Goal: Task Accomplishment & Management: Manage account settings

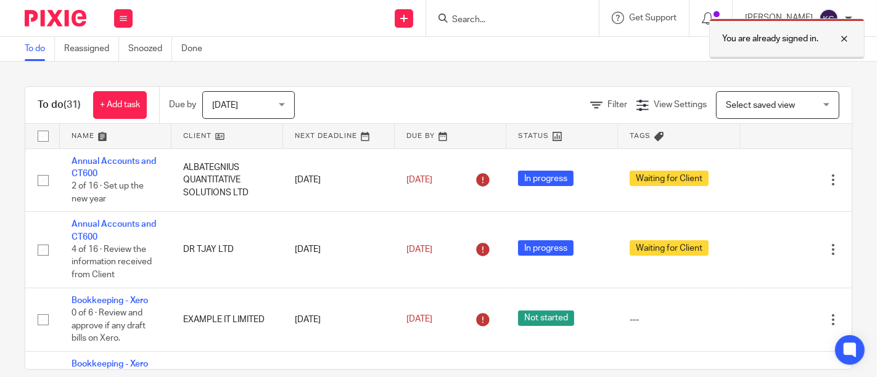
click at [842, 37] on div at bounding box center [834, 38] width 33 height 15
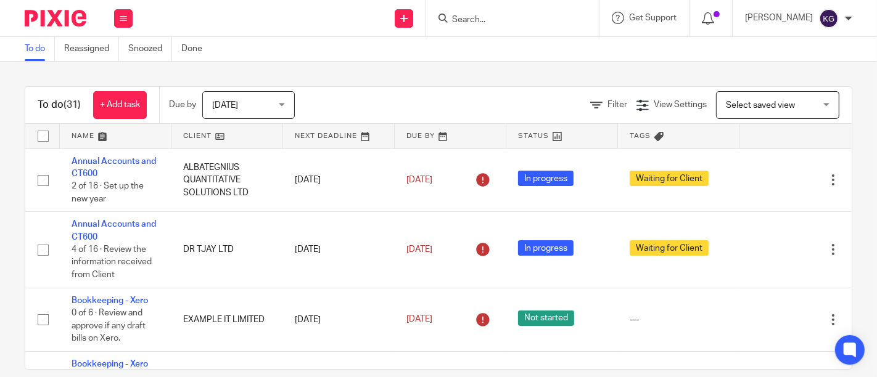
click at [451, 20] on input "Search" at bounding box center [506, 20] width 111 height 11
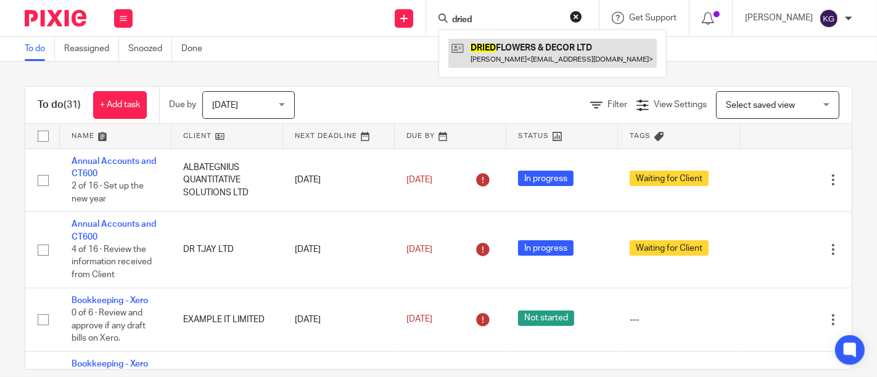
type input "dried"
click at [514, 60] on link at bounding box center [552, 53] width 208 height 28
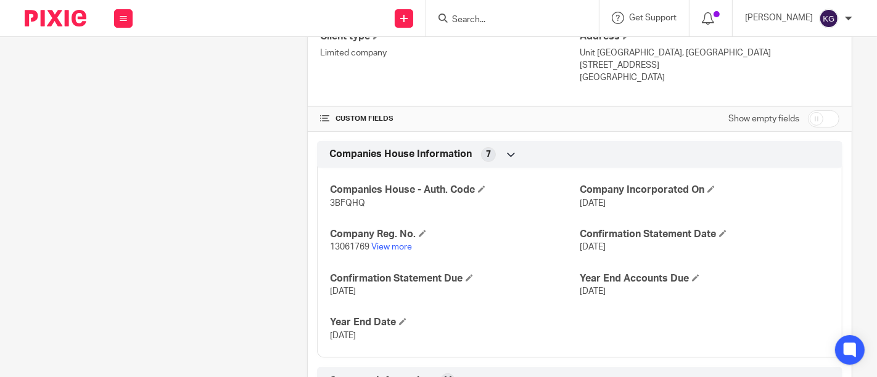
scroll to position [411, 0]
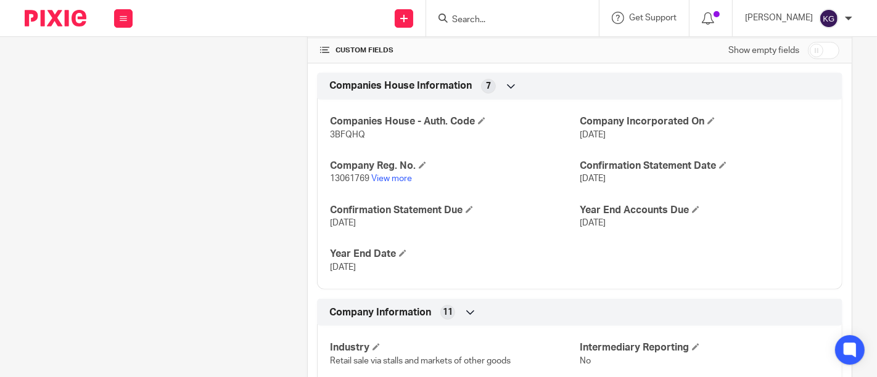
click at [340, 131] on span "3BFQHQ" at bounding box center [347, 135] width 35 height 9
copy span "3BFQHQ"
click at [456, 20] on input "Search" at bounding box center [506, 20] width 111 height 11
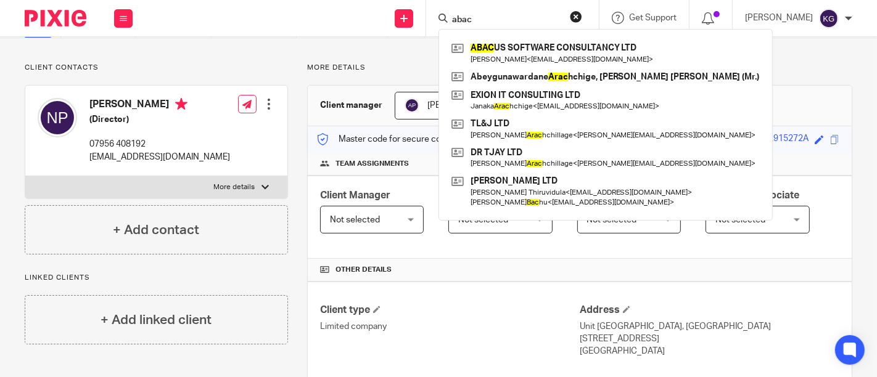
scroll to position [0, 0]
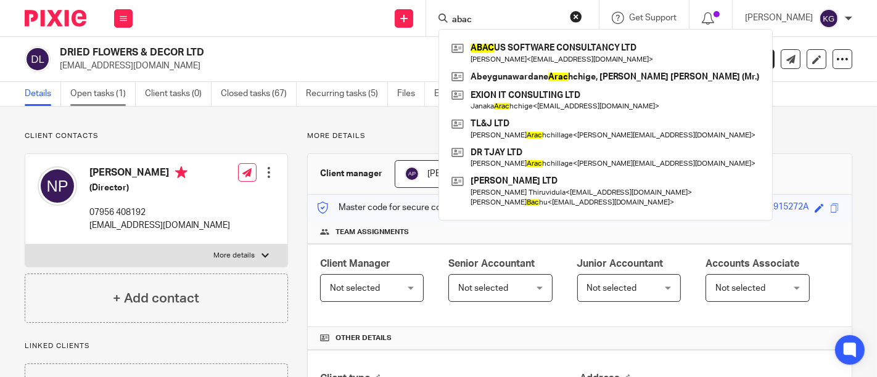
type input "abac"
click at [83, 92] on link "Open tasks (1)" at bounding box center [102, 94] width 65 height 24
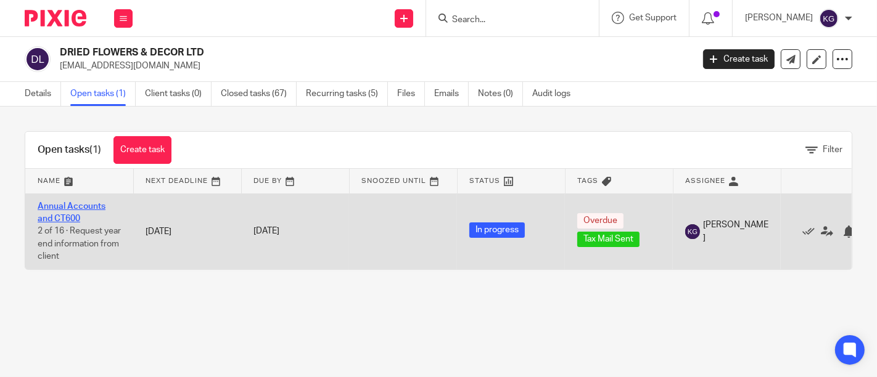
click at [71, 202] on link "Annual Accounts and CT600" at bounding box center [72, 212] width 68 height 21
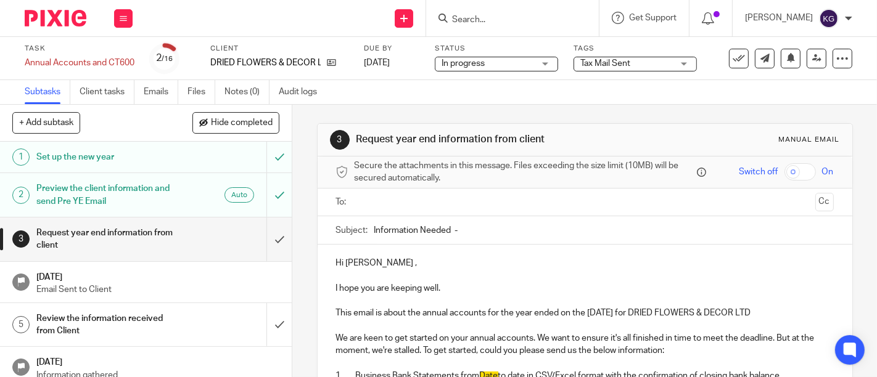
click at [644, 62] on span "Tax Mail Sent" at bounding box center [626, 63] width 92 height 13
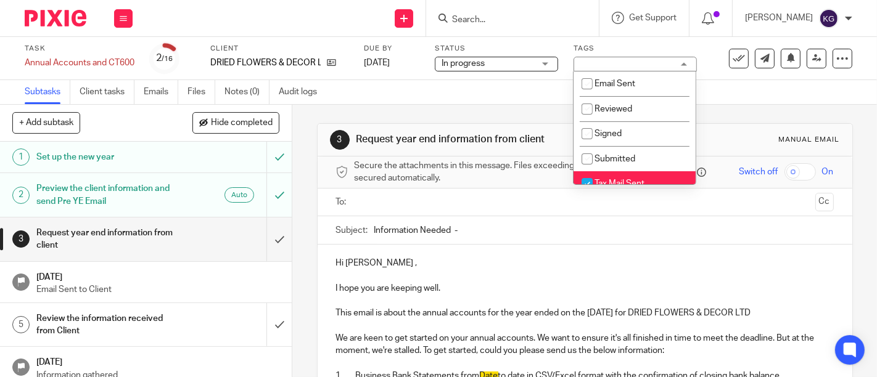
click at [621, 180] on span "Tax Mail Sent" at bounding box center [619, 183] width 50 height 9
checkbox input "false"
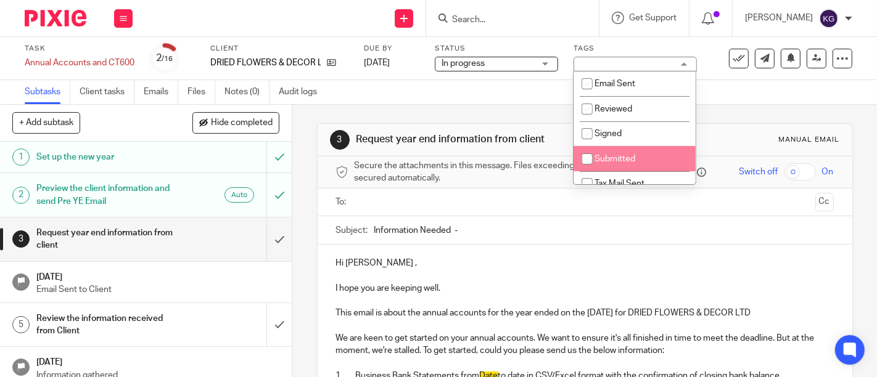
click at [618, 158] on span "Submitted" at bounding box center [614, 159] width 41 height 9
checkbox input "true"
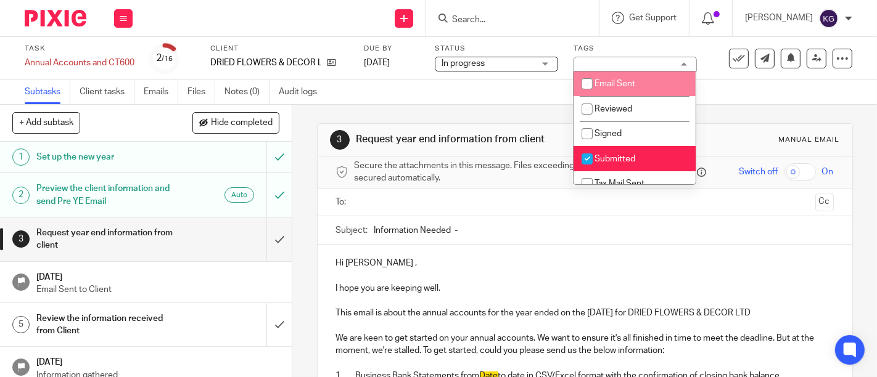
click at [432, 103] on div "Subtasks Client tasks Emails Files Notes (0) Audit logs" at bounding box center [438, 92] width 877 height 25
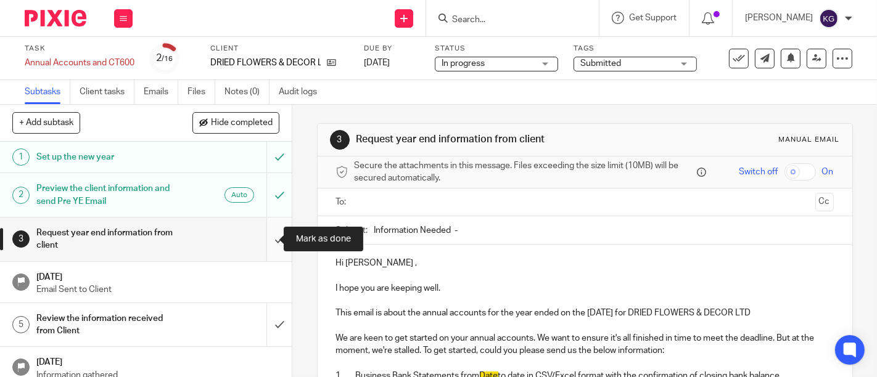
click at [267, 244] on input "submit" at bounding box center [146, 240] width 292 height 44
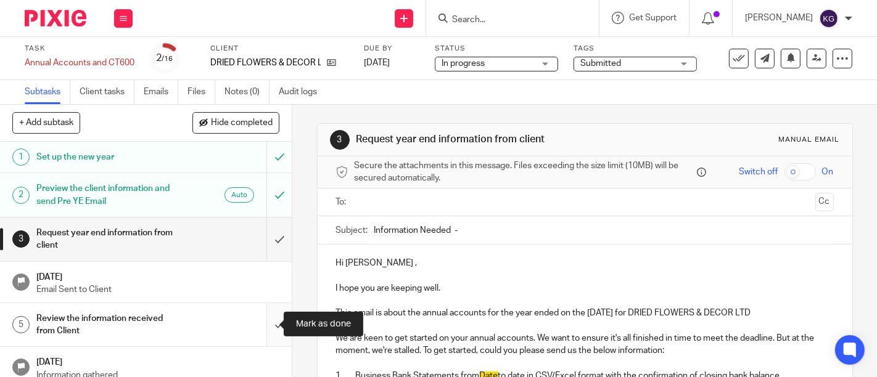
click at [266, 342] on input "submit" at bounding box center [146, 325] width 292 height 44
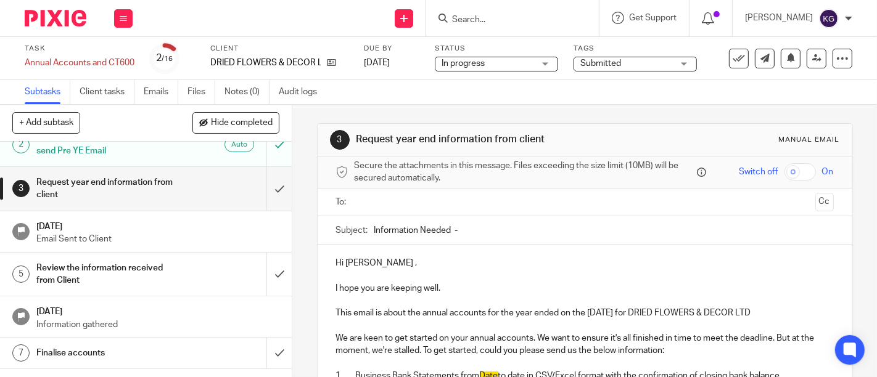
scroll to position [137, 0]
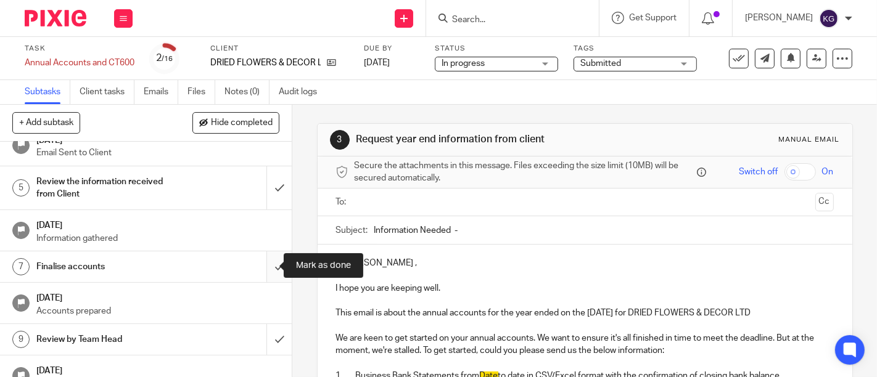
click at [270, 268] on input "submit" at bounding box center [146, 267] width 292 height 31
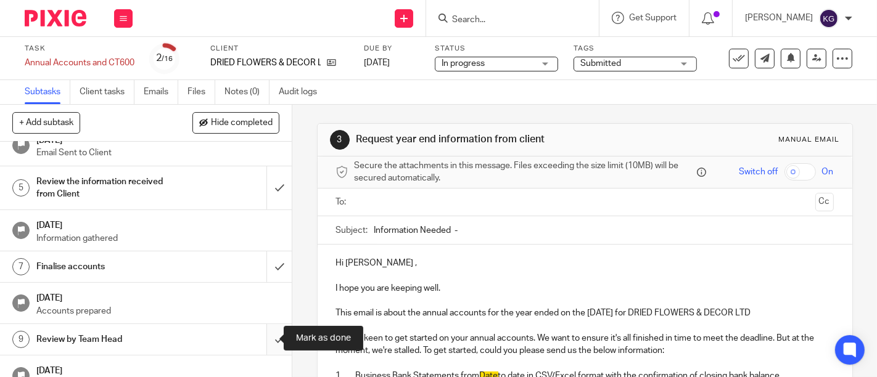
click at [269, 329] on input "submit" at bounding box center [146, 339] width 292 height 31
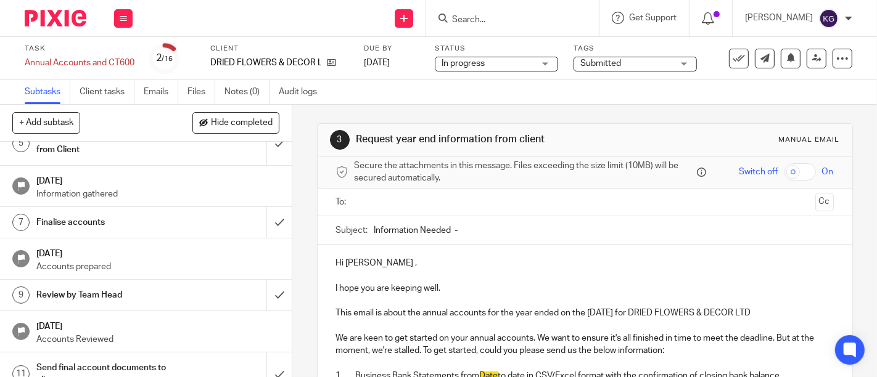
scroll to position [0, 0]
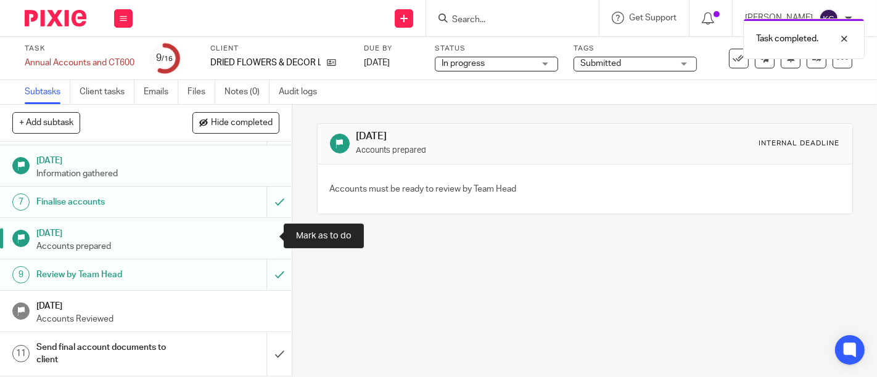
scroll to position [274, 0]
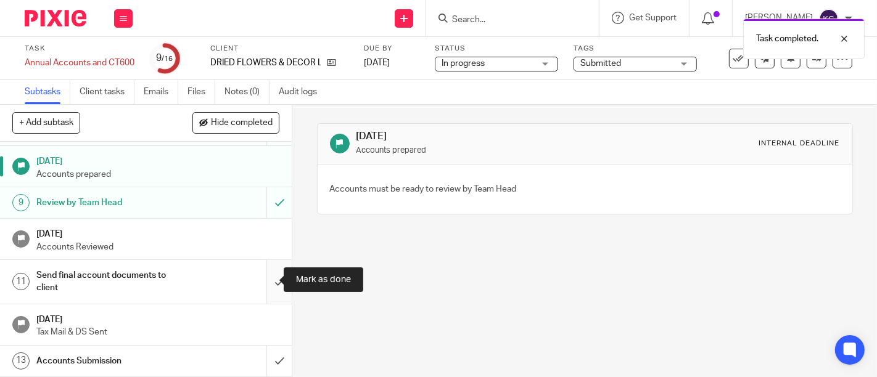
click at [264, 274] on input "submit" at bounding box center [146, 282] width 292 height 44
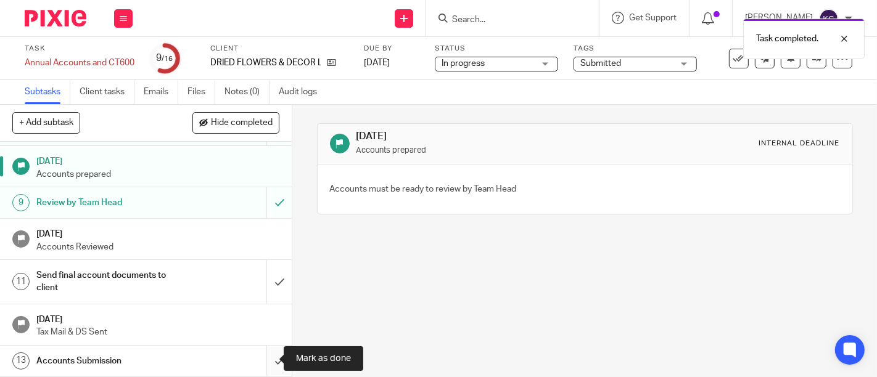
click at [271, 360] on input "submit" at bounding box center [146, 361] width 292 height 31
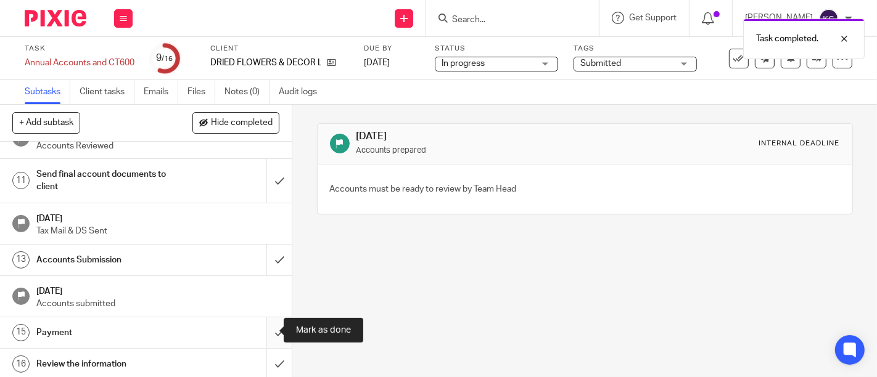
click at [269, 334] on input "submit" at bounding box center [146, 332] width 292 height 31
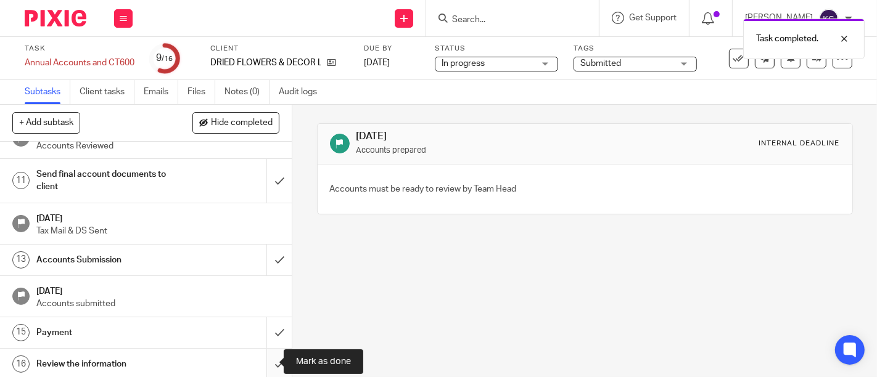
click at [265, 364] on input "submit" at bounding box center [146, 364] width 292 height 31
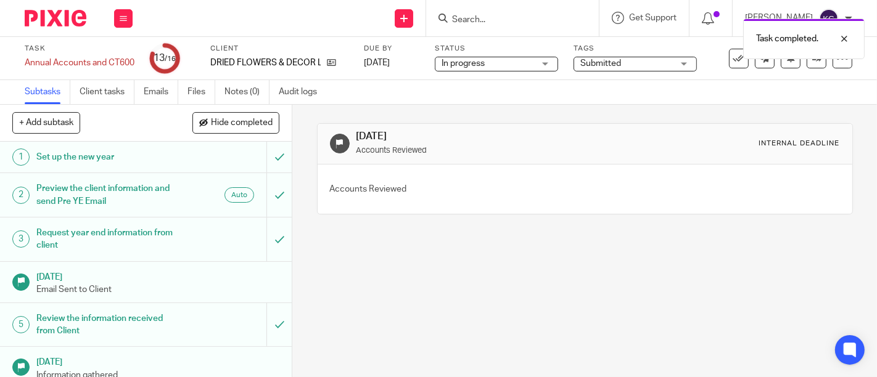
click at [451, 23] on div "Task completed." at bounding box center [651, 35] width 426 height 47
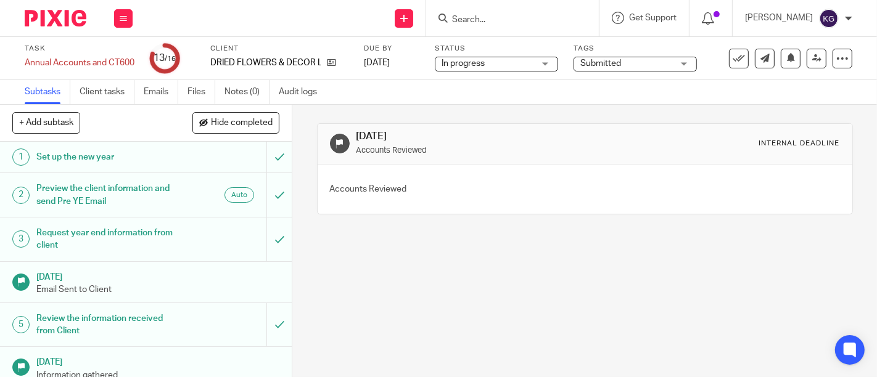
click at [460, 17] on input "Search" at bounding box center [506, 20] width 111 height 11
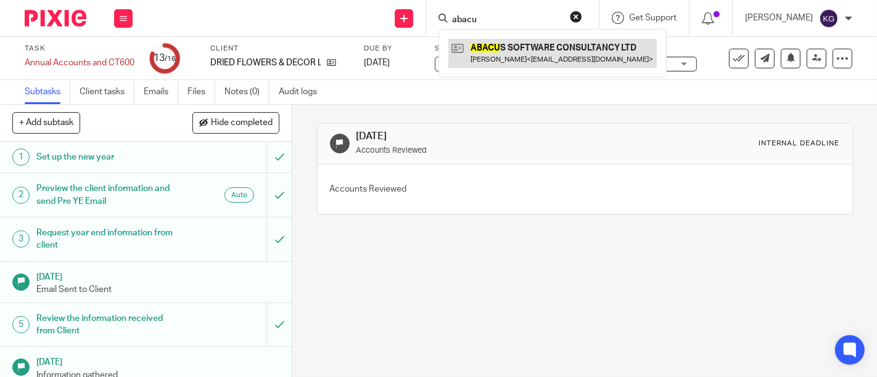
type input "abacu"
click at [504, 62] on link at bounding box center [552, 53] width 208 height 28
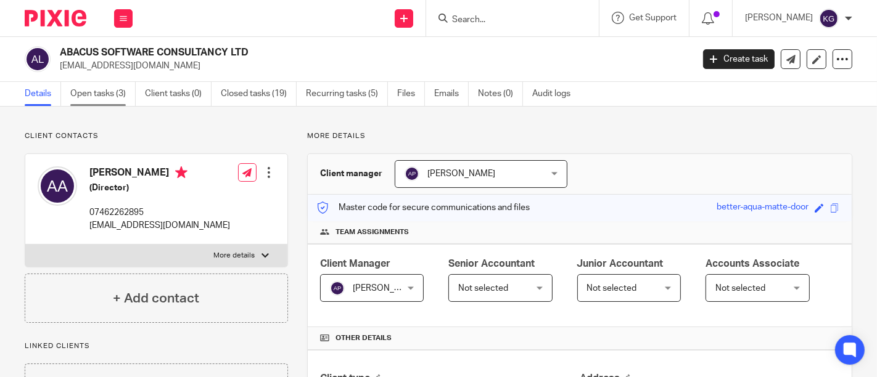
click at [96, 93] on link "Open tasks (3)" at bounding box center [102, 94] width 65 height 24
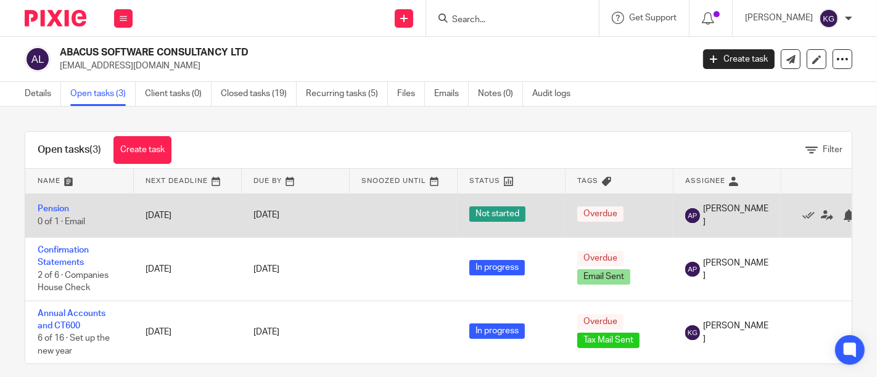
scroll to position [21, 0]
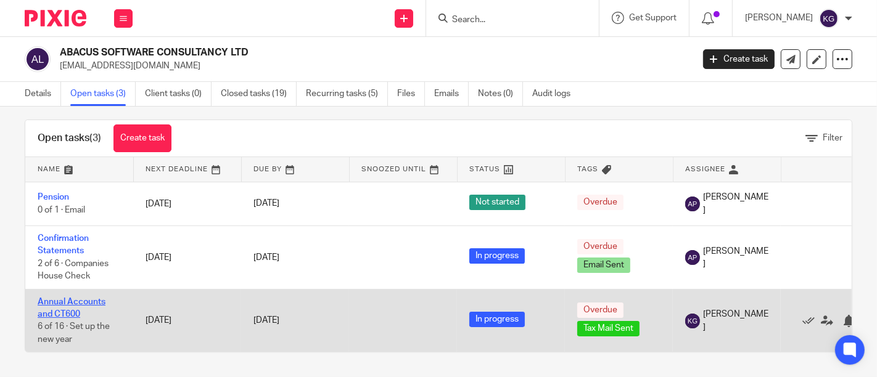
click at [89, 298] on link "Annual Accounts and CT600" at bounding box center [72, 308] width 68 height 21
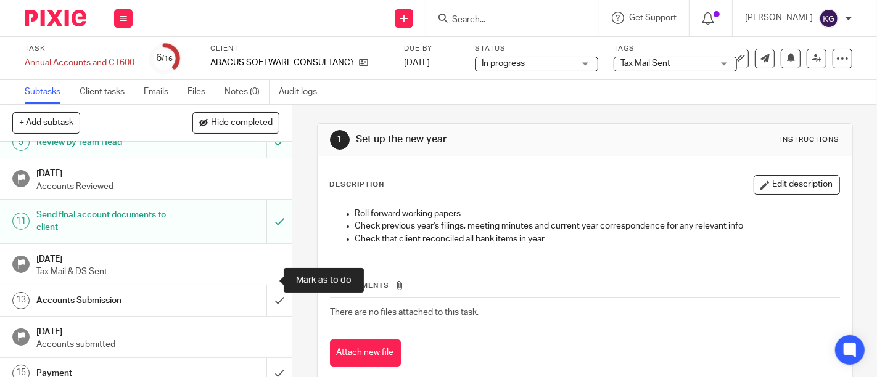
scroll to position [375, 0]
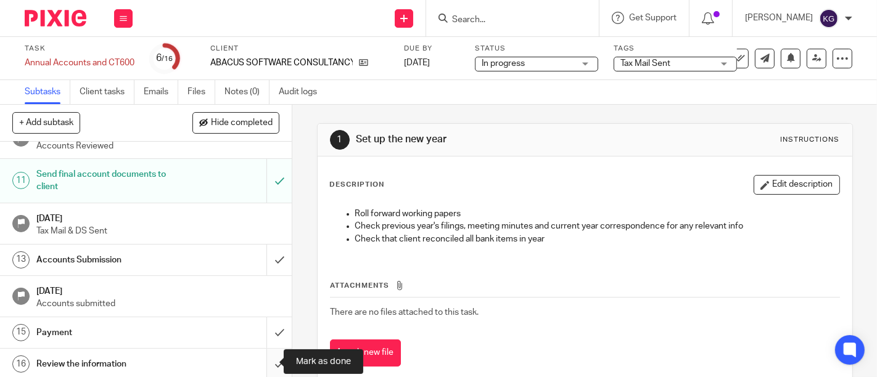
click at [266, 363] on input "submit" at bounding box center [146, 364] width 292 height 31
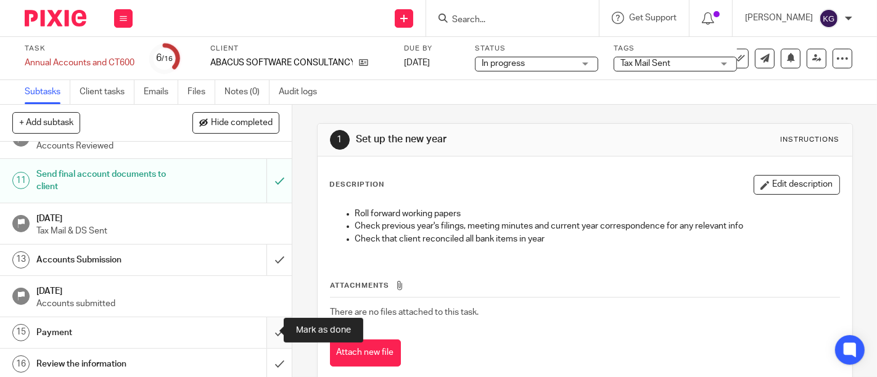
click at [260, 335] on input "submit" at bounding box center [146, 332] width 292 height 31
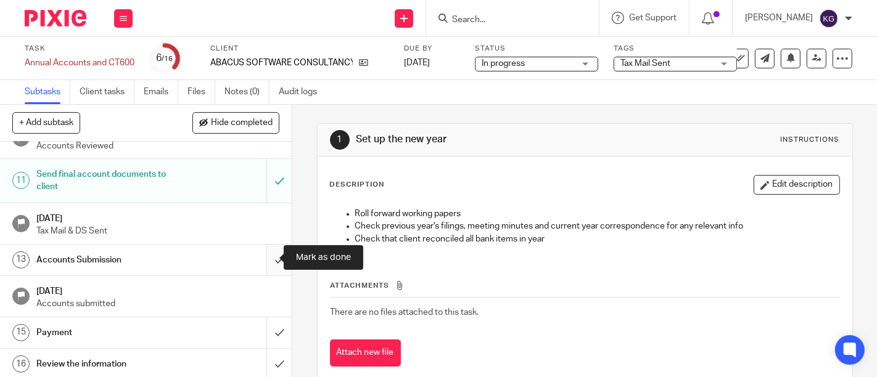
click at [264, 261] on input "submit" at bounding box center [146, 260] width 292 height 31
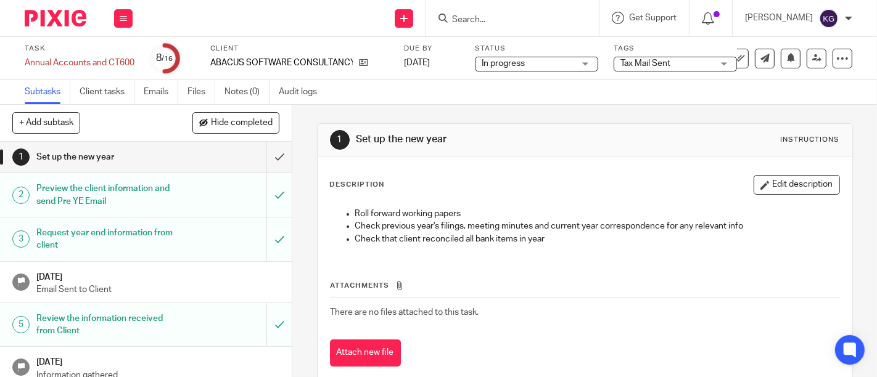
click at [457, 20] on input "Search" at bounding box center [506, 20] width 111 height 11
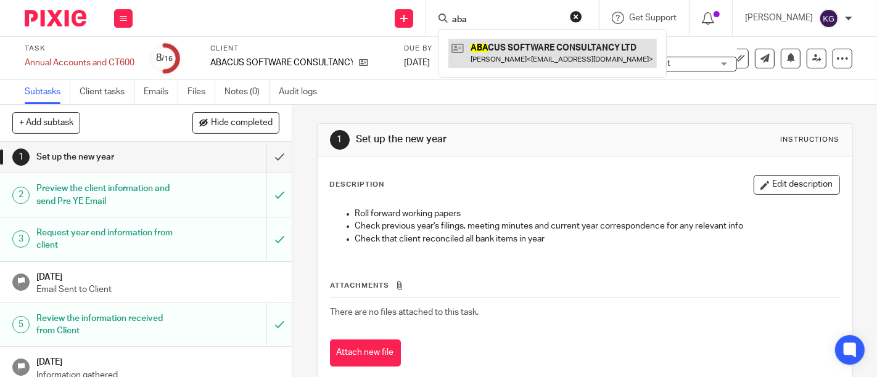
type input "aba"
click at [483, 46] on link at bounding box center [552, 53] width 208 height 28
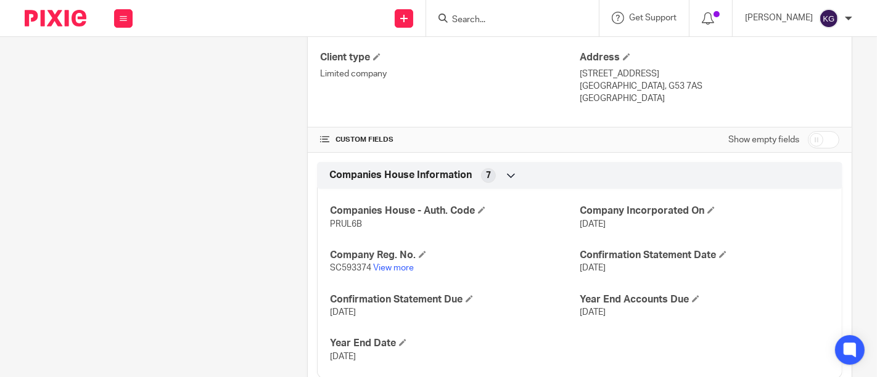
scroll to position [342, 0]
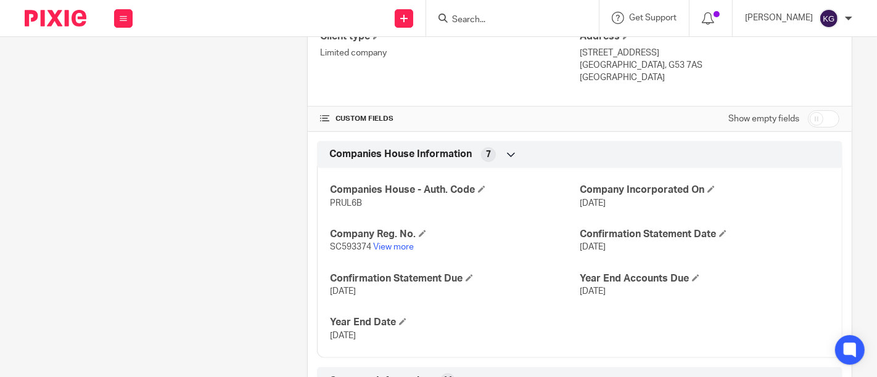
click at [342, 202] on span "PRUL6B" at bounding box center [346, 203] width 32 height 9
copy span "PRUL6B"
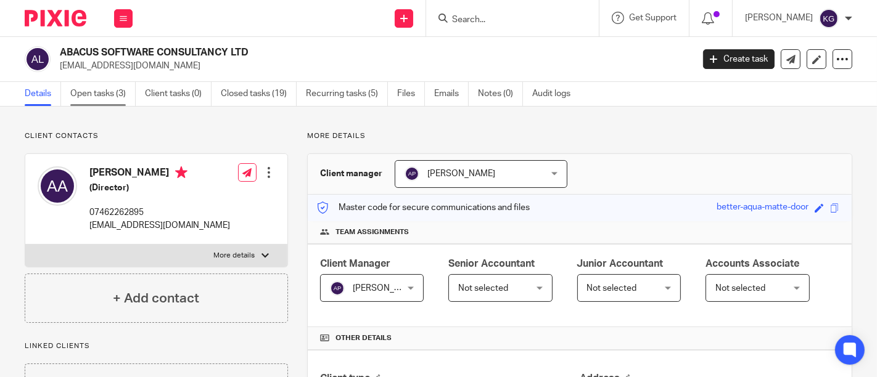
click at [109, 95] on link "Open tasks (3)" at bounding box center [102, 94] width 65 height 24
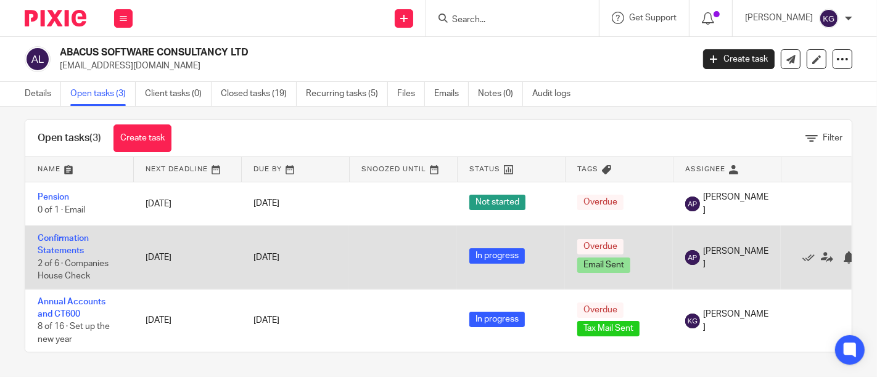
scroll to position [21, 0]
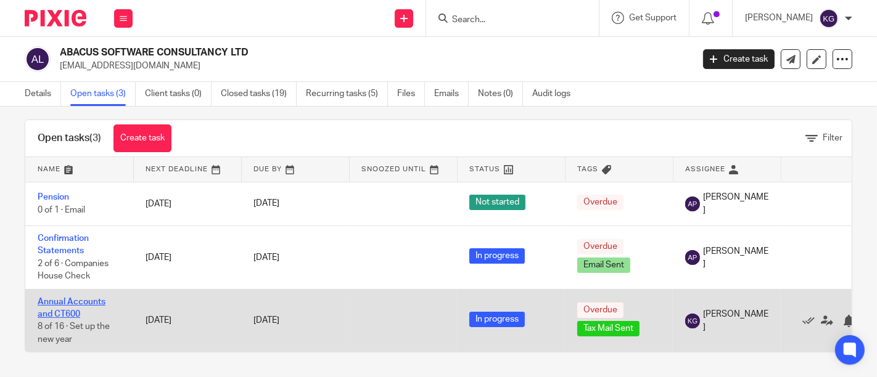
click at [72, 298] on link "Annual Accounts and CT600" at bounding box center [72, 308] width 68 height 21
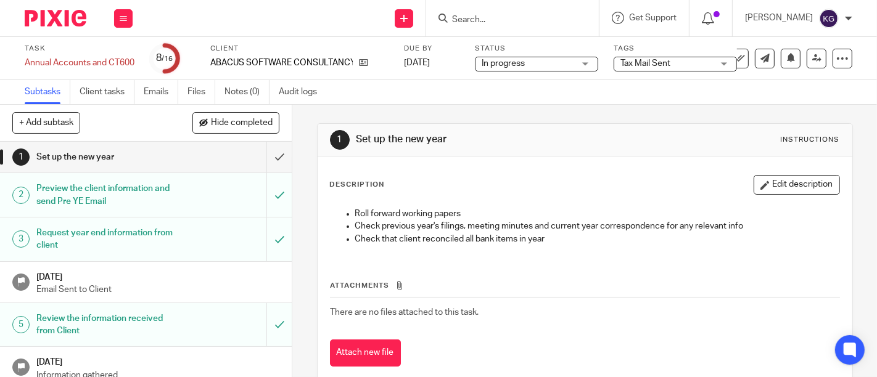
click at [648, 64] on span "Tax Mail Sent" at bounding box center [645, 63] width 50 height 9
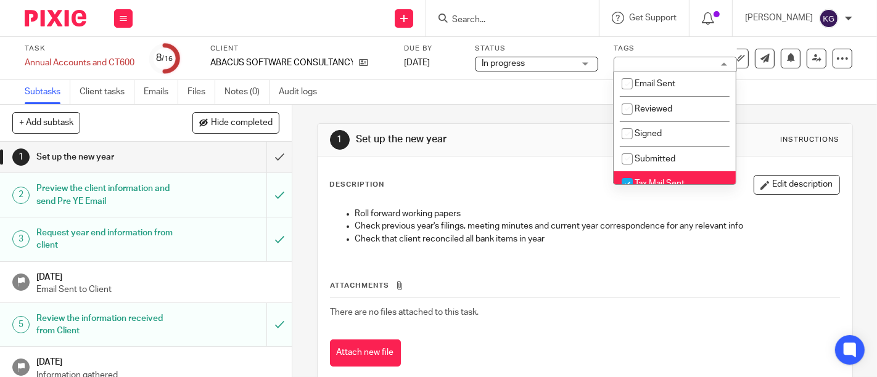
click at [640, 180] on span "Tax Mail Sent" at bounding box center [659, 183] width 50 height 9
checkbox input "false"
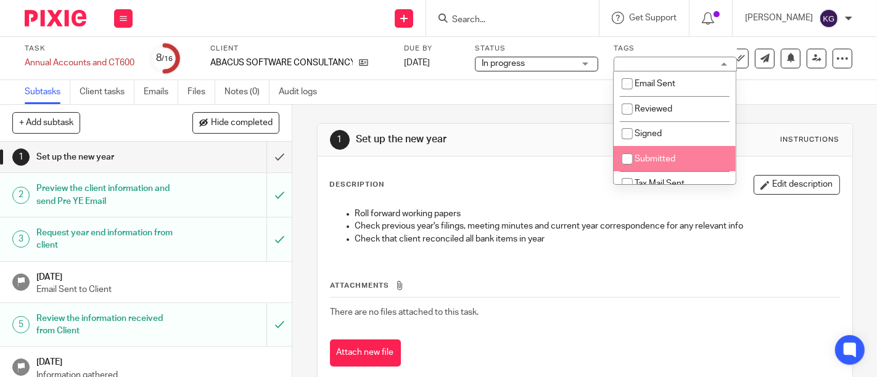
click at [639, 163] on span "Submitted" at bounding box center [654, 159] width 41 height 9
checkbox input "true"
click at [382, 112] on div "1 Set up the new year Instructions Description Edit description Roll forward wo…" at bounding box center [585, 255] width 536 height 300
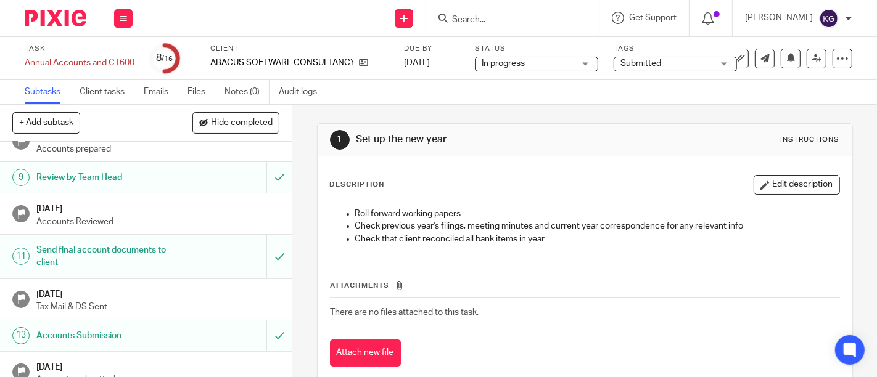
scroll to position [294, 0]
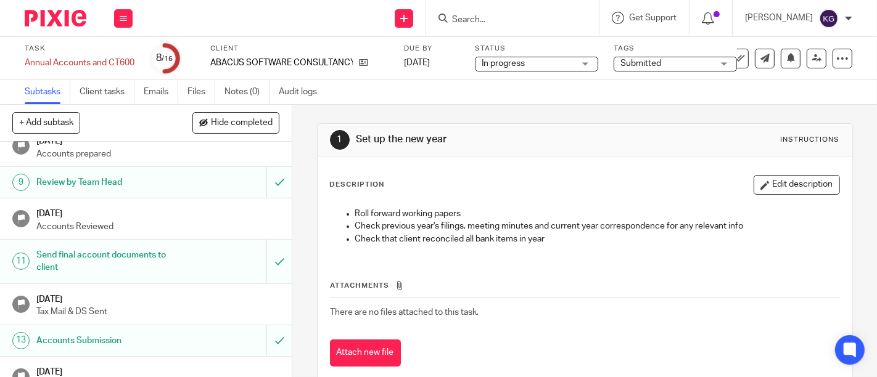
click at [116, 272] on h1 "Send final account documents to client" at bounding box center [108, 261] width 145 height 31
click at [108, 260] on h1 "Send final account documents to client" at bounding box center [108, 261] width 145 height 31
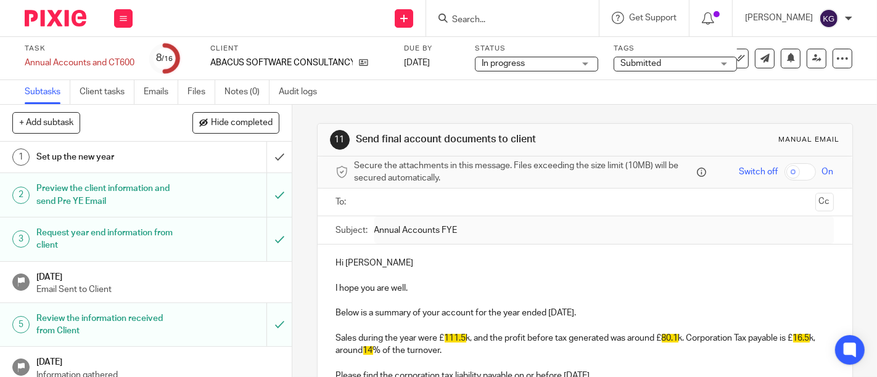
click at [107, 192] on h1 "Preview the client information and send Pre YE Email" at bounding box center [108, 194] width 145 height 31
click at [83, 197] on h1 "Preview the client information and send Pre YE Email" at bounding box center [108, 194] width 145 height 31
click at [146, 207] on h1 "Preview the client information and send Pre YE Email" at bounding box center [108, 194] width 145 height 31
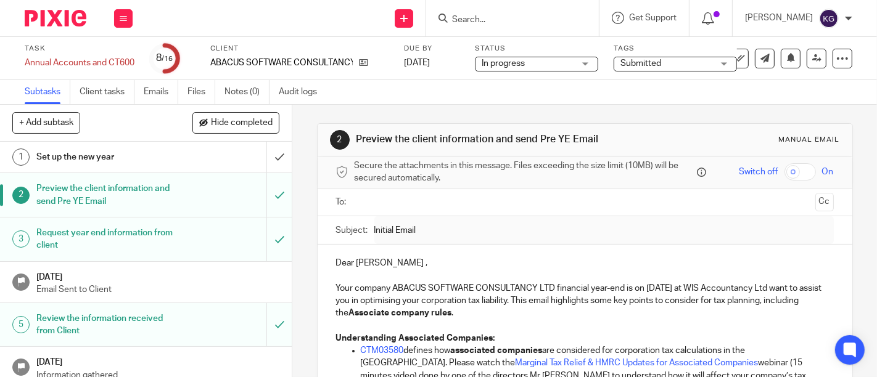
click at [462, 17] on input "Search" at bounding box center [506, 20] width 111 height 11
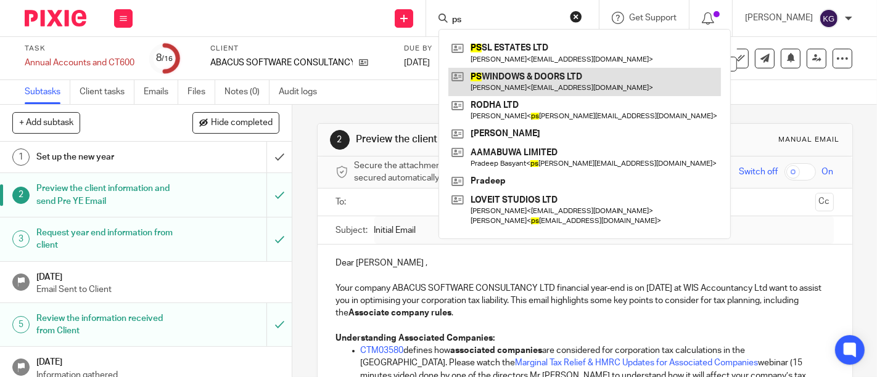
type input "ps"
click at [479, 81] on link at bounding box center [584, 82] width 272 height 28
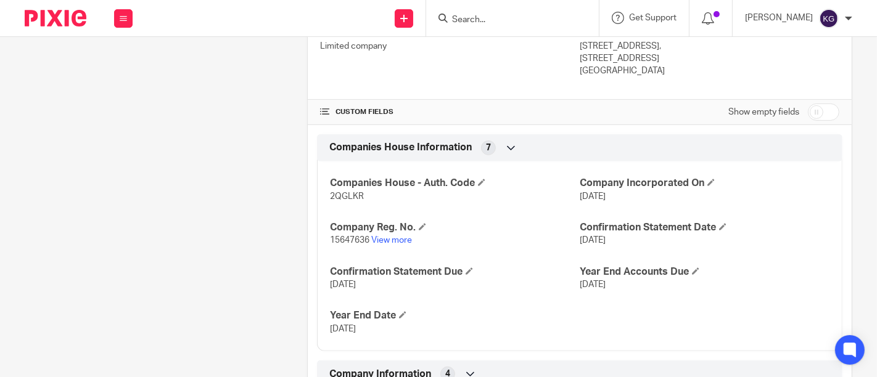
scroll to position [350, 0]
click at [395, 237] on link "View more" at bounding box center [391, 239] width 41 height 9
